Goal: Task Accomplishment & Management: Use online tool/utility

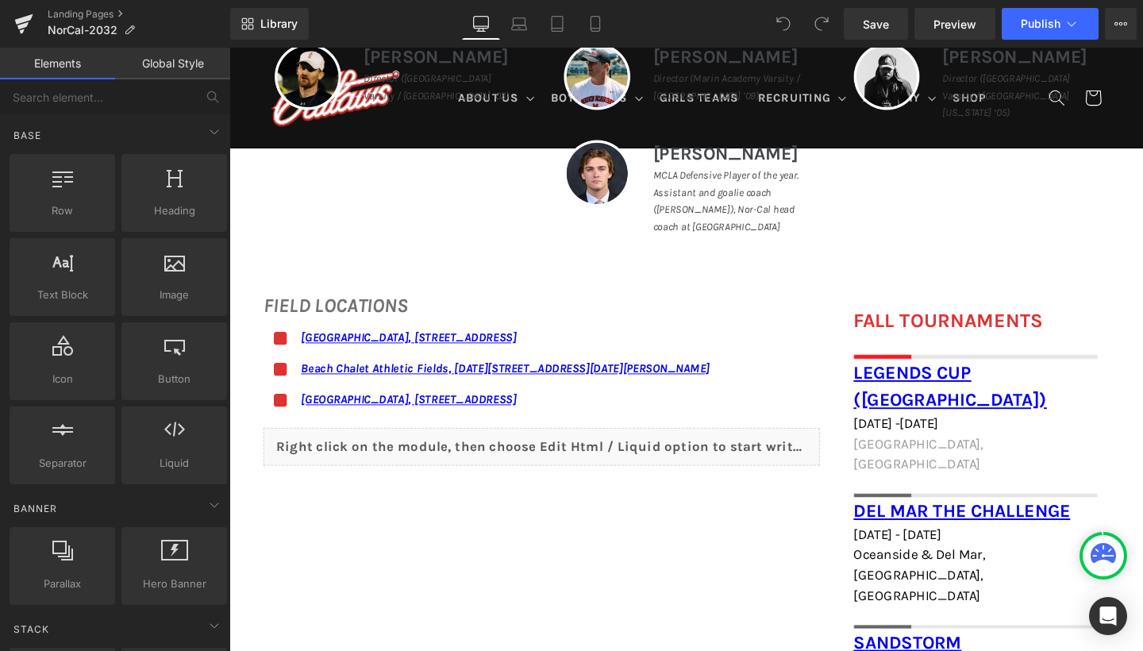
scroll to position [828, 0]
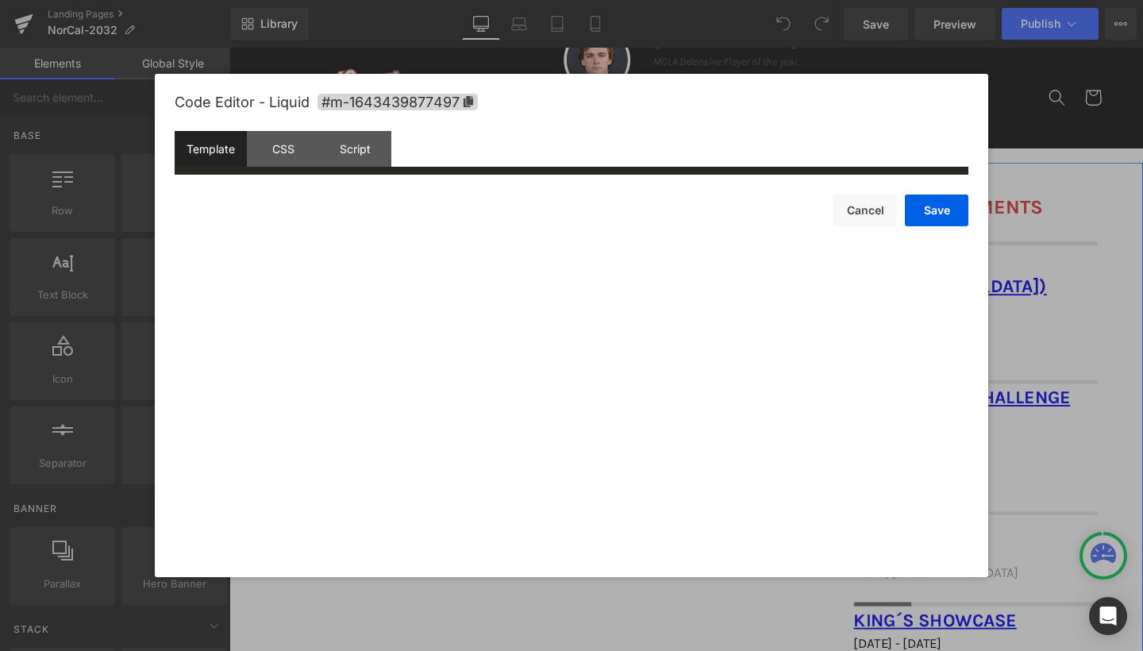
click at [574, 337] on div "Liquid" at bounding box center [557, 348] width 585 height 40
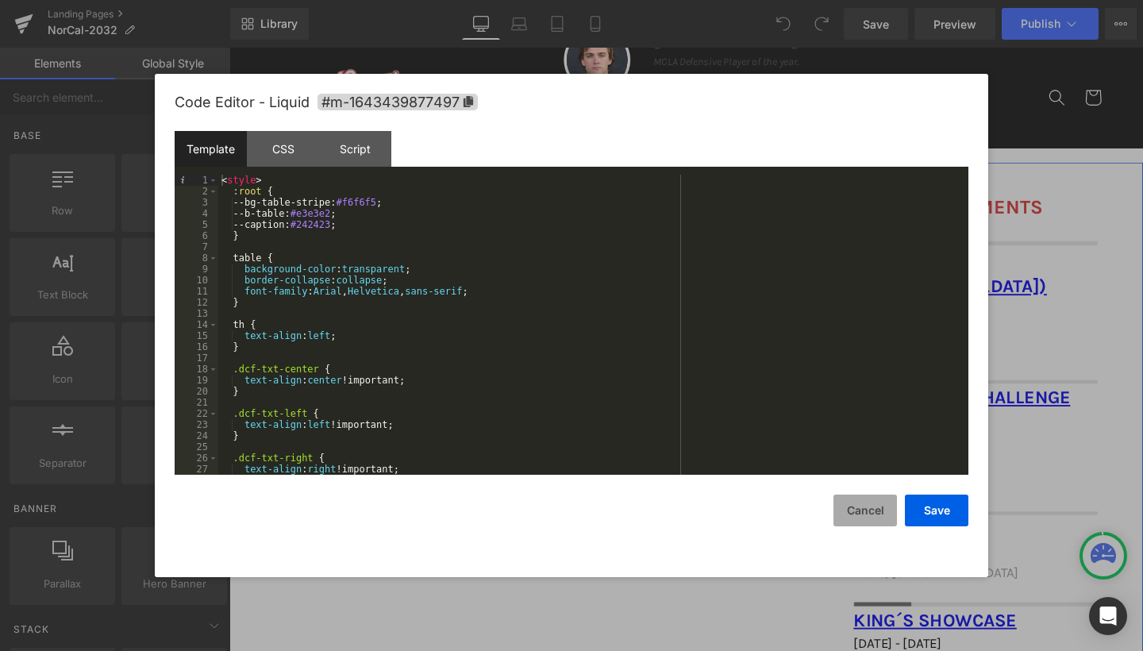
click at [869, 508] on button "Cancel" at bounding box center [866, 511] width 64 height 32
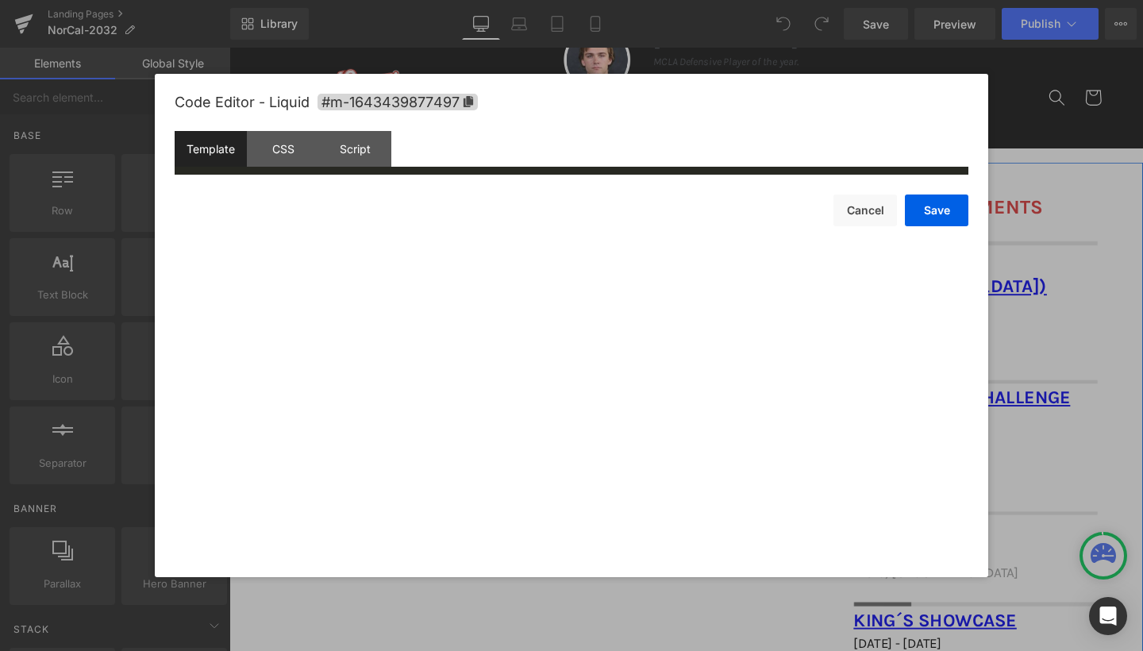
click at [572, 336] on div "Liquid" at bounding box center [557, 348] width 585 height 40
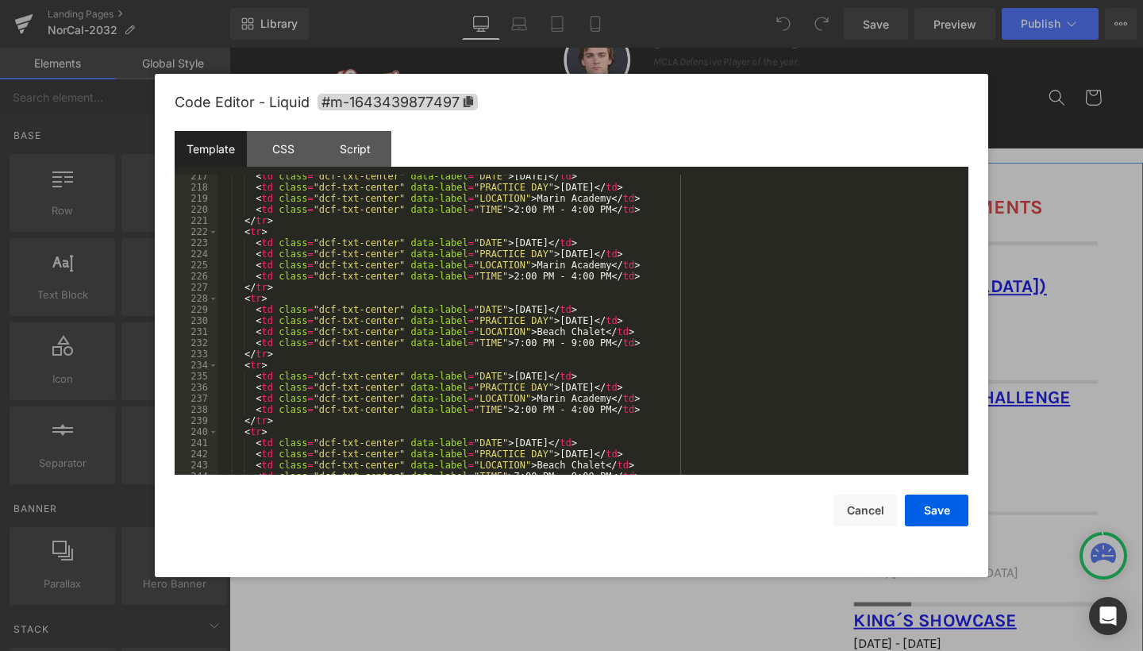
scroll to position [2421, 0]
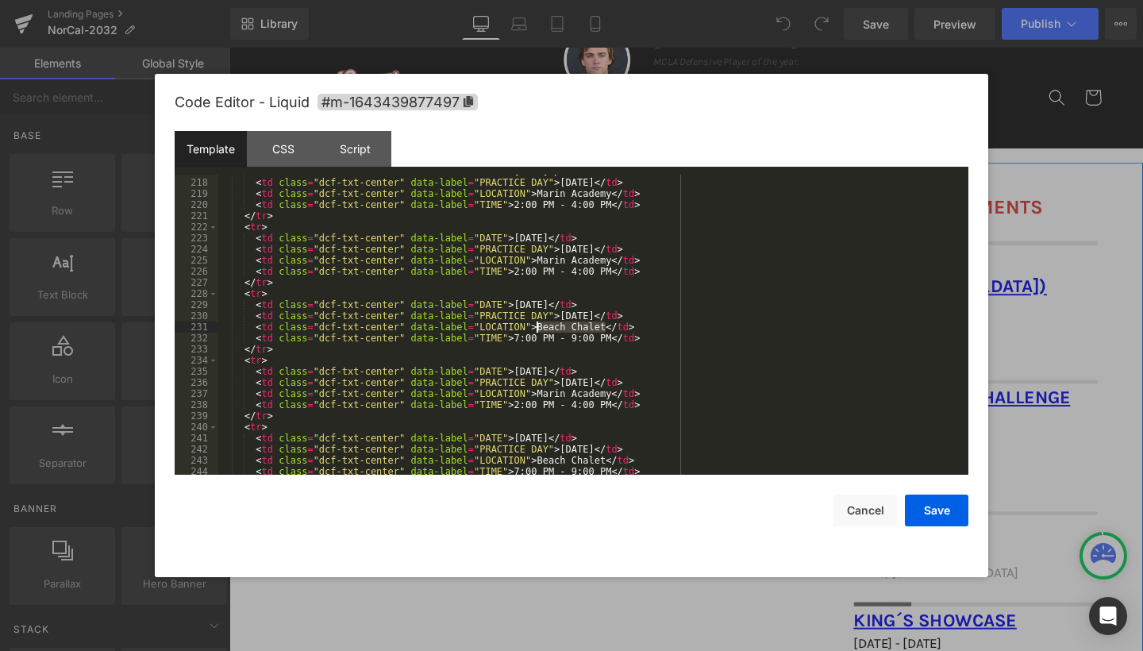
drag, startPoint x: 606, startPoint y: 326, endPoint x: 538, endPoint y: 326, distance: 68.3
click at [538, 326] on div "< td class = "dcf-txt-center" data-label = "DATE" > October 12, 2025 </ td > < …" at bounding box center [590, 327] width 744 height 322
drag, startPoint x: 540, startPoint y: 392, endPoint x: 576, endPoint y: 394, distance: 36.6
click at [576, 394] on div "< td class = "dcf-txt-center" data-label = "DATE" > October 12, 2025 </ td > < …" at bounding box center [590, 327] width 744 height 322
drag, startPoint x: 539, startPoint y: 391, endPoint x: 609, endPoint y: 395, distance: 70.0
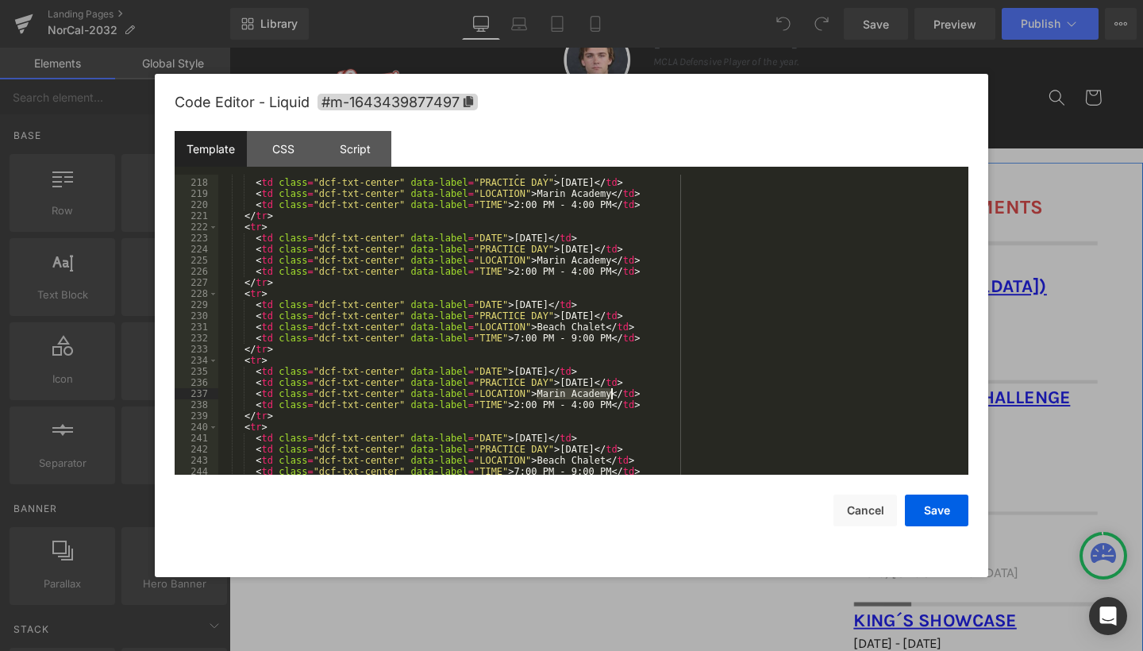
click at [609, 395] on div "< td class = "dcf-txt-center" data-label = "DATE" > October 12, 2025 </ td > < …" at bounding box center [590, 327] width 744 height 322
click at [517, 407] on div "< td class = "dcf-txt-center" data-label = "DATE" > October 12, 2025 </ td > < …" at bounding box center [590, 327] width 744 height 322
click at [577, 409] on div "< td class = "dcf-txt-center" data-label = "DATE" > October 12, 2025 </ td > < …" at bounding box center [590, 327] width 744 height 322
click at [947, 510] on button "Save" at bounding box center [937, 511] width 64 height 32
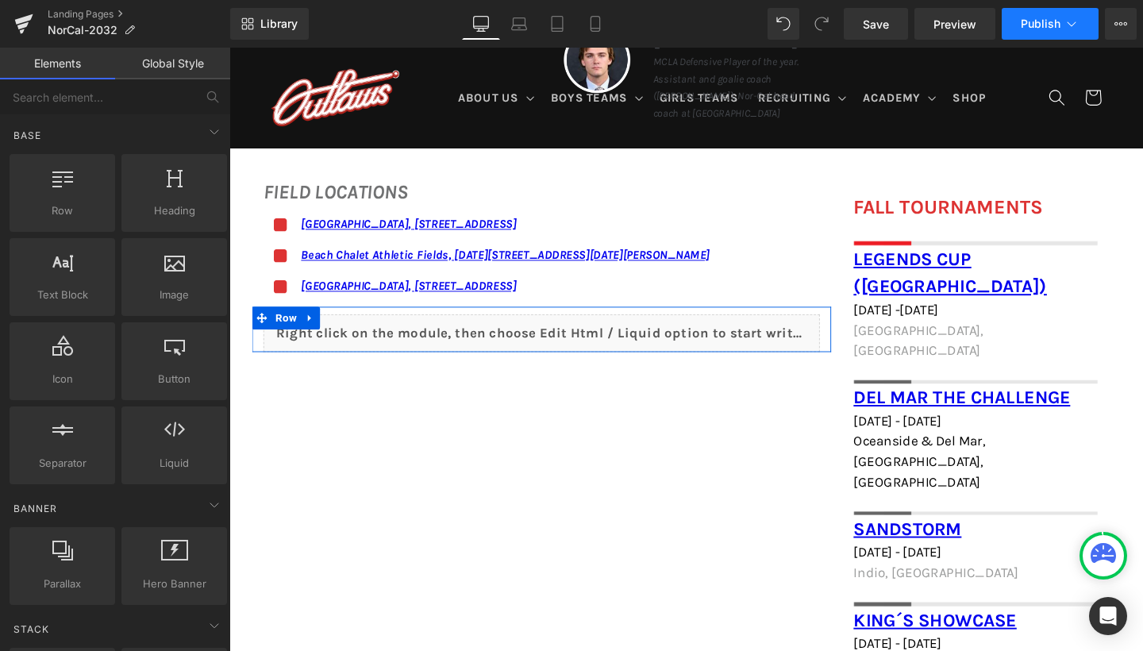
click at [1040, 28] on span "Publish" at bounding box center [1041, 23] width 40 height 13
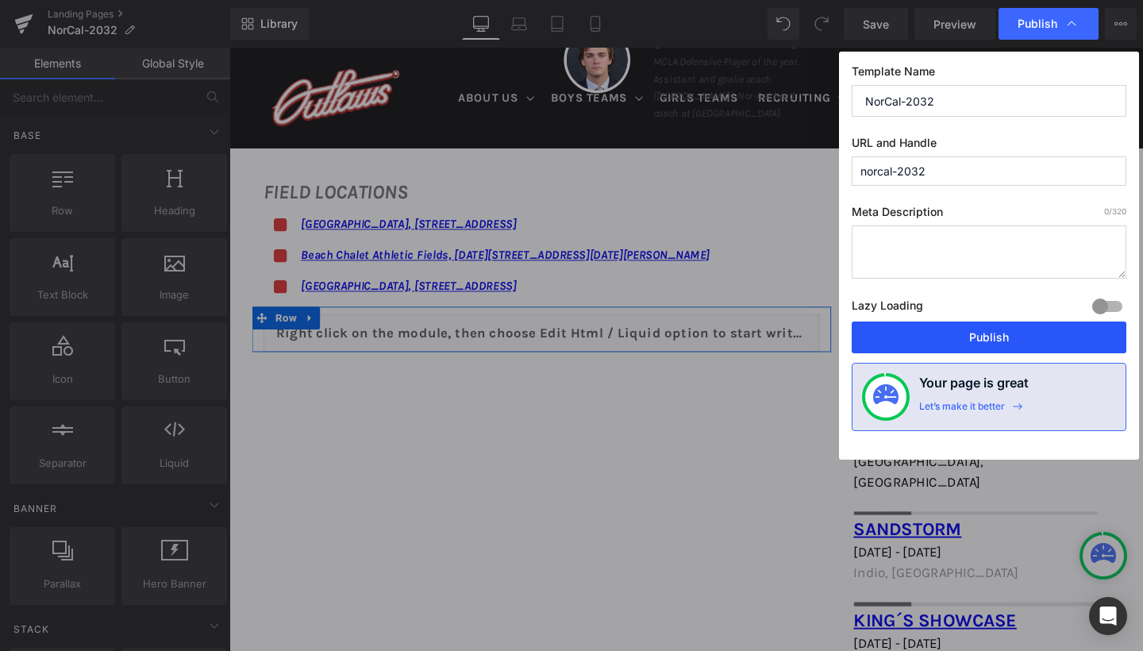
drag, startPoint x: 945, startPoint y: 337, endPoint x: 752, endPoint y: 304, distance: 195.7
click at [945, 337] on button "Publish" at bounding box center [989, 338] width 275 height 32
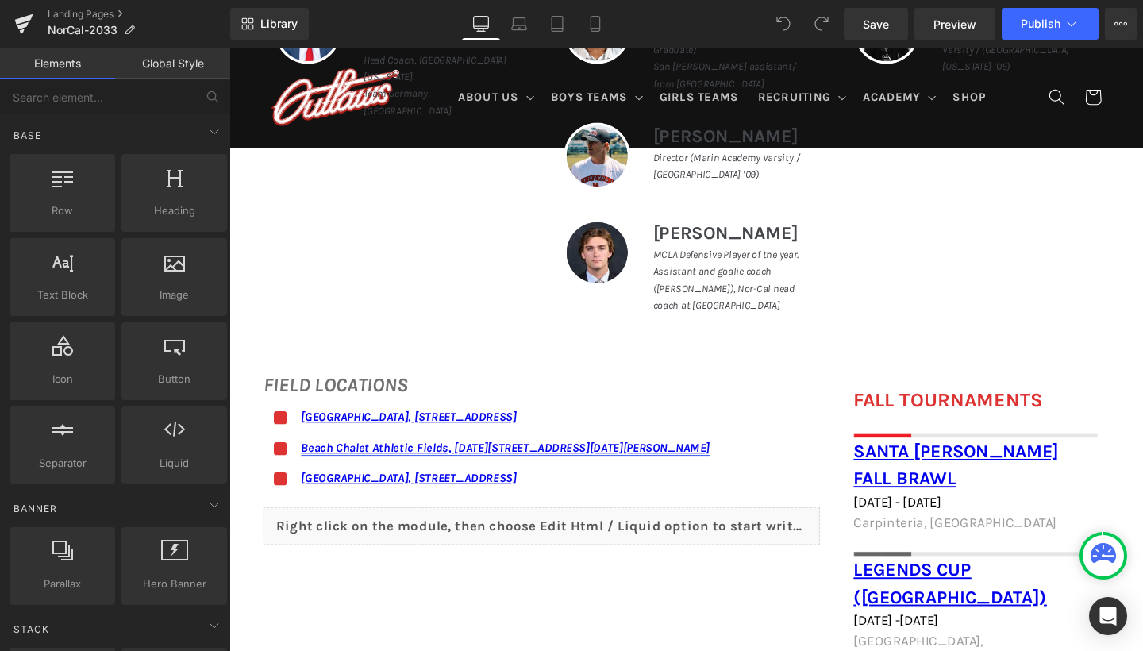
scroll to position [794, 0]
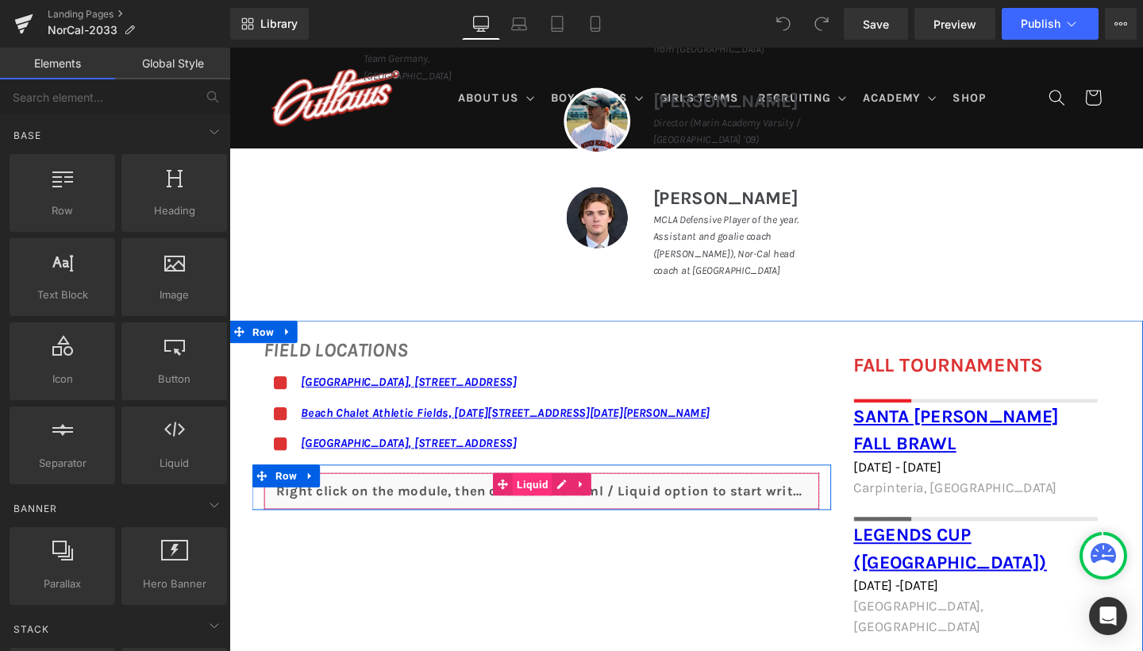
click at [548, 503] on span "Liquid" at bounding box center [547, 507] width 41 height 24
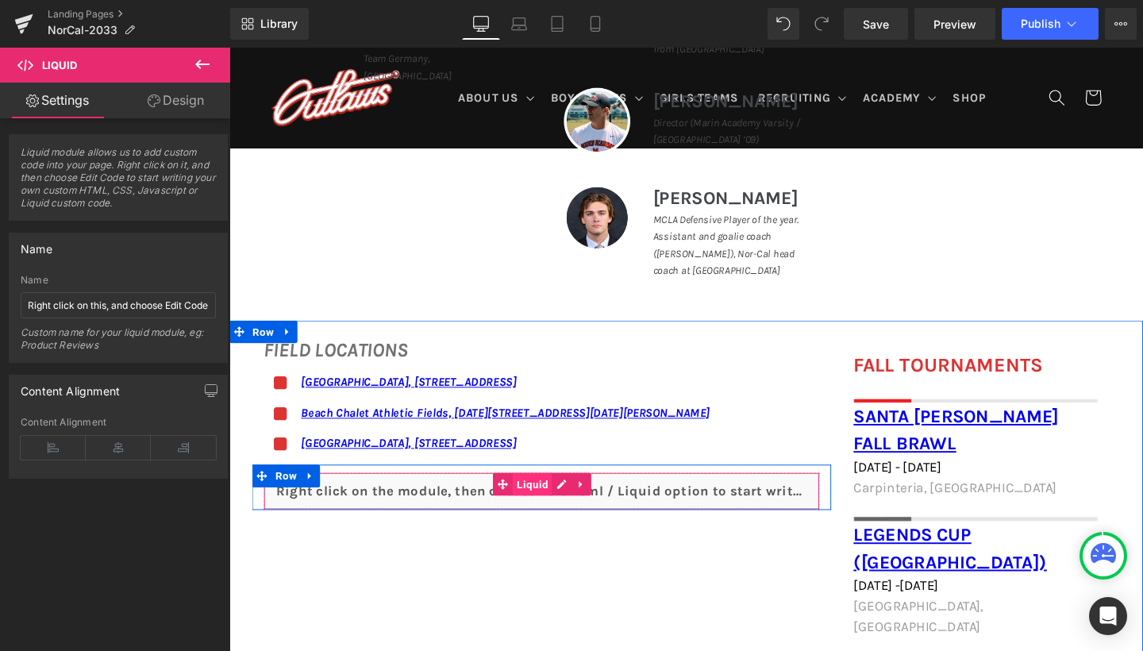
click at [546, 502] on span "Liquid" at bounding box center [547, 507] width 41 height 24
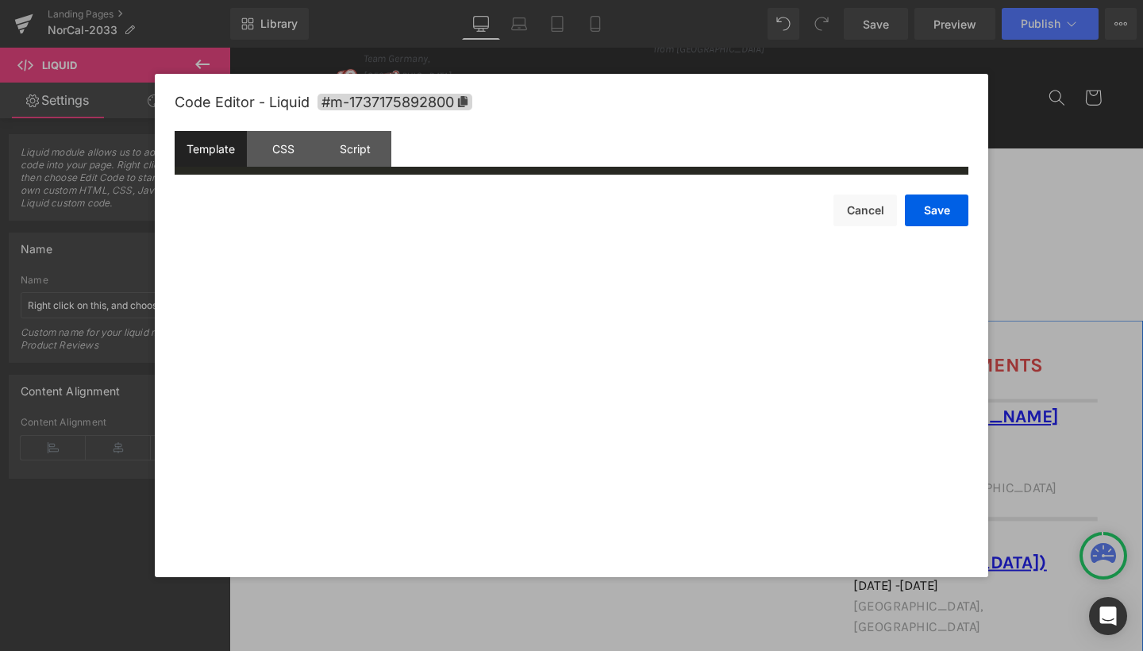
click at [572, 505] on div "Liquid" at bounding box center [557, 514] width 585 height 40
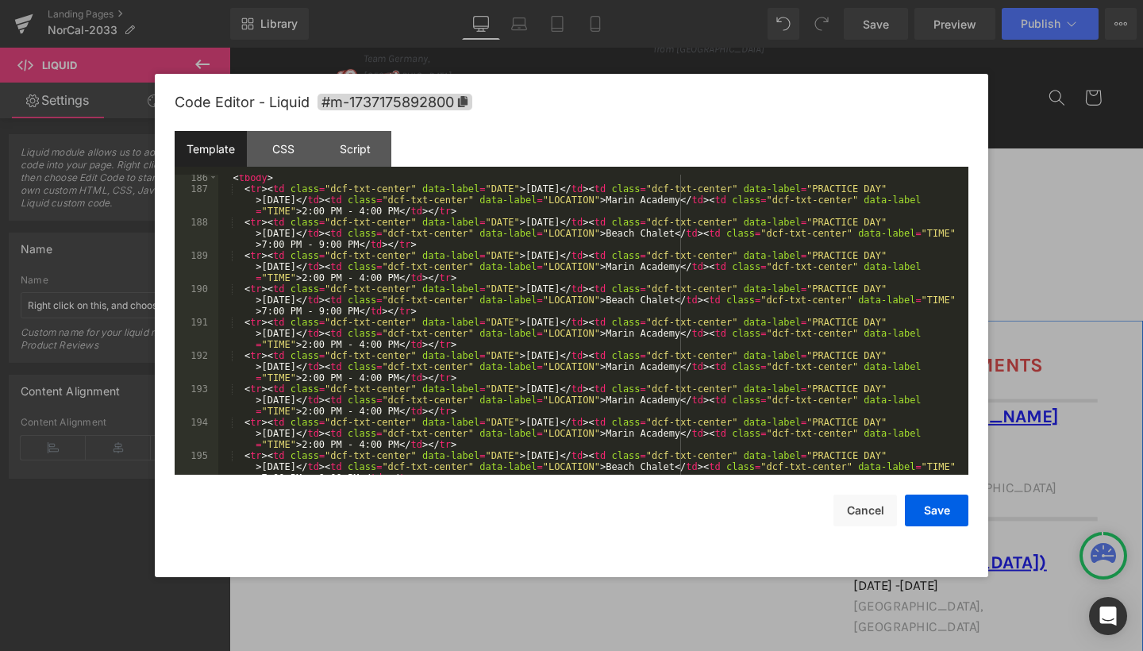
scroll to position [2070, 0]
click at [468, 444] on div "< tbody > < tr > < td class = "dcf-txt-center" data-label = "DATE" > [DATE] </ …" at bounding box center [590, 344] width 744 height 345
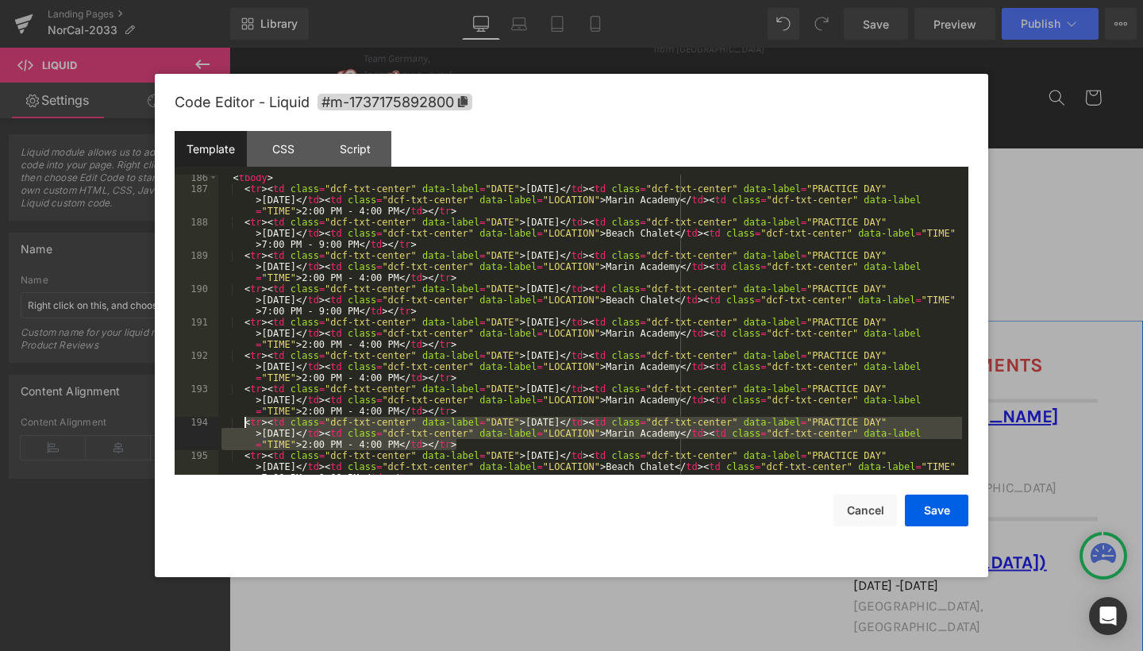
drag, startPoint x: 468, startPoint y: 444, endPoint x: 245, endPoint y: 422, distance: 224.1
click at [245, 422] on div "< tbody > < tr > < td class = "dcf-txt-center" data-label = "DATE" > [DATE] </ …" at bounding box center [590, 344] width 744 height 345
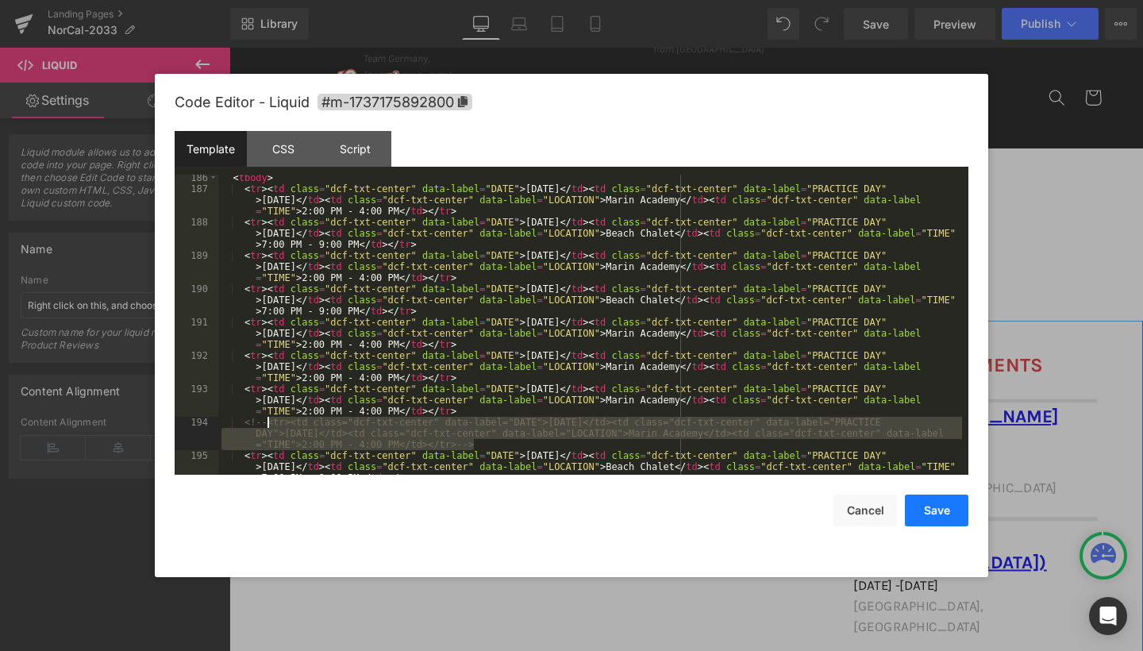
click at [939, 518] on button "Save" at bounding box center [937, 511] width 64 height 32
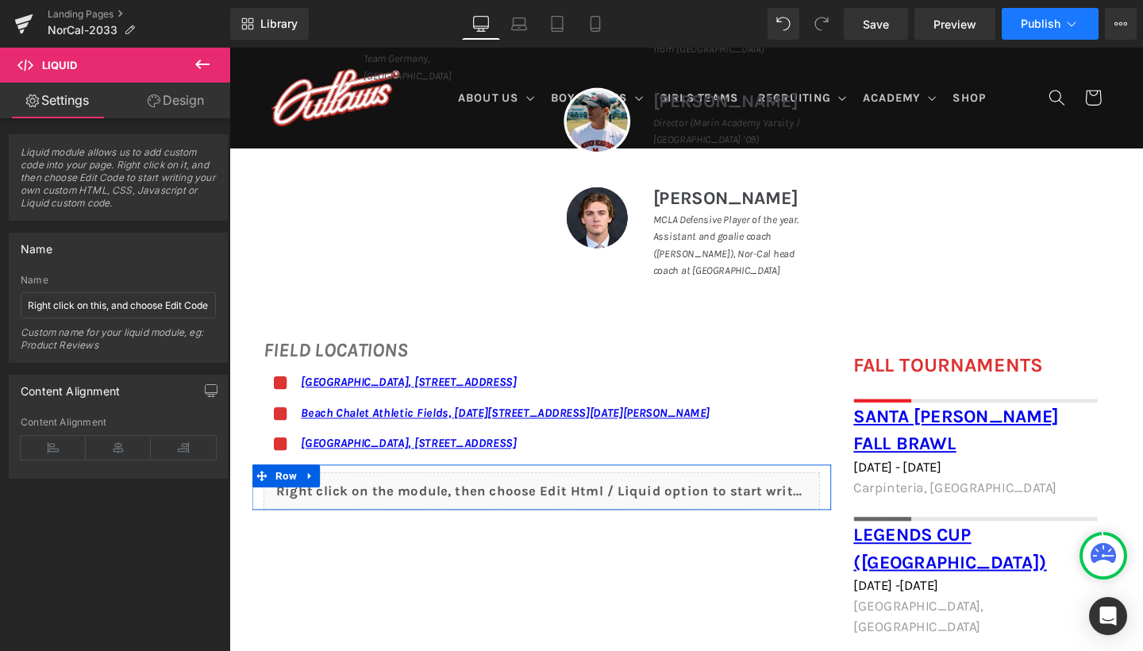
click at [1029, 18] on span "Publish" at bounding box center [1041, 23] width 40 height 13
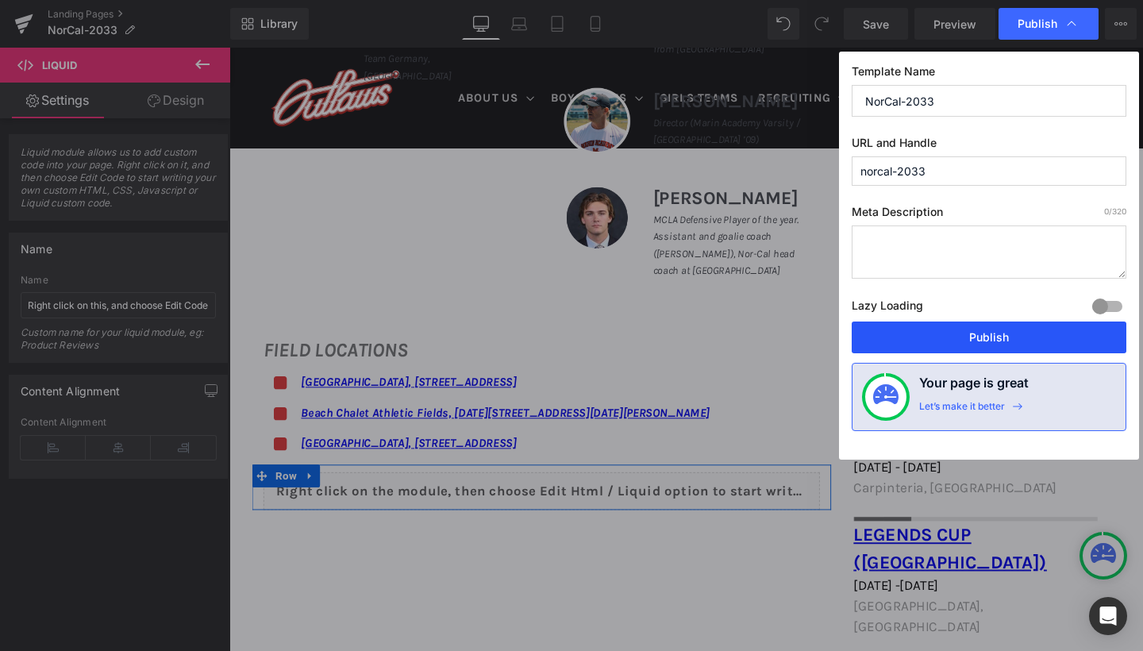
click at [1000, 342] on button "Publish" at bounding box center [989, 338] width 275 height 32
